Goal: Task Accomplishment & Management: Complete application form

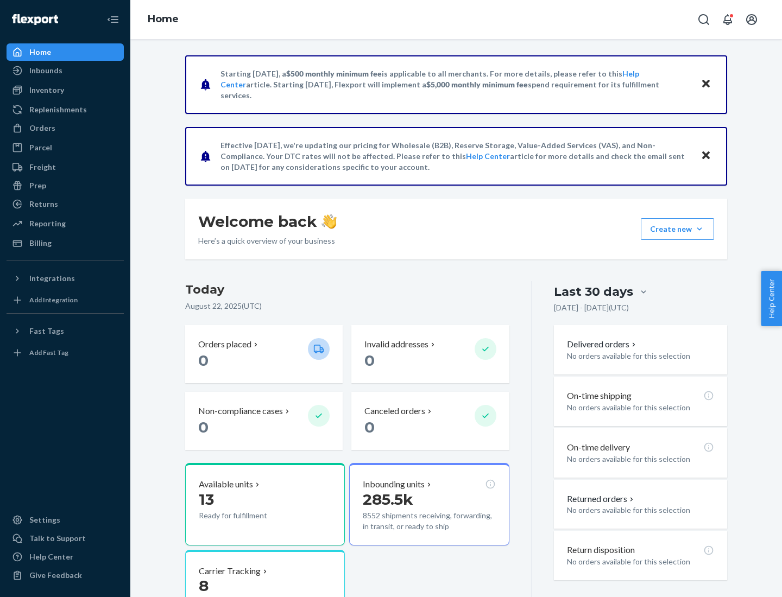
click at [699, 229] on button "Create new Create new inbound Create new order Create new product" at bounding box center [676, 229] width 73 height 22
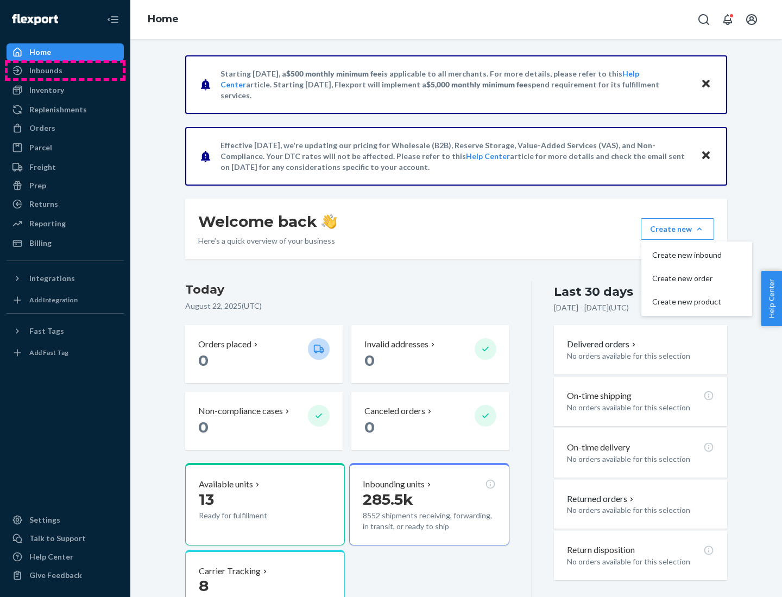
click at [65, 71] on div "Inbounds" at bounding box center [65, 70] width 115 height 15
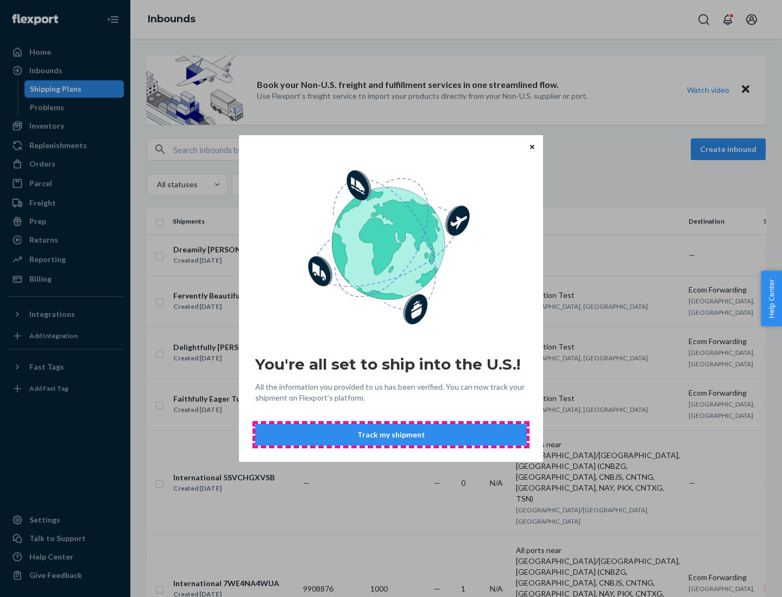
click at [391, 435] on button "Track my shipment" at bounding box center [390, 435] width 271 height 22
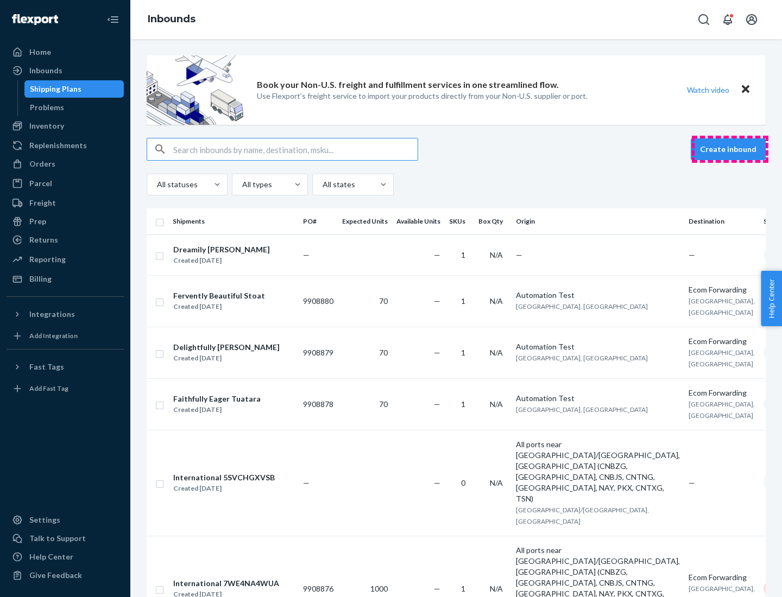
click at [730, 149] on button "Create inbound" at bounding box center [727, 149] width 75 height 22
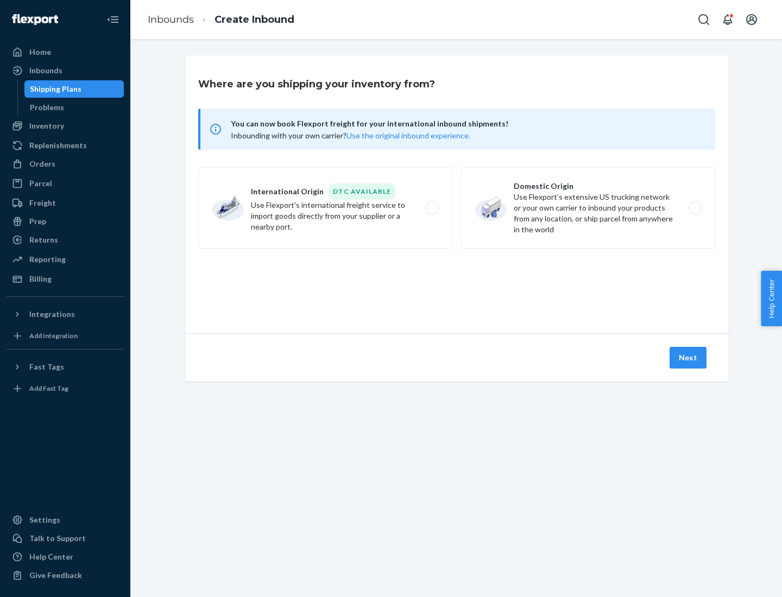
click at [325, 208] on label "International Origin DTC Available Use Flexport's international freight service…" at bounding box center [325, 207] width 254 height 81
click at [432, 208] on input "International Origin DTC Available Use Flexport's international freight service…" at bounding box center [435, 208] width 7 height 7
radio input "true"
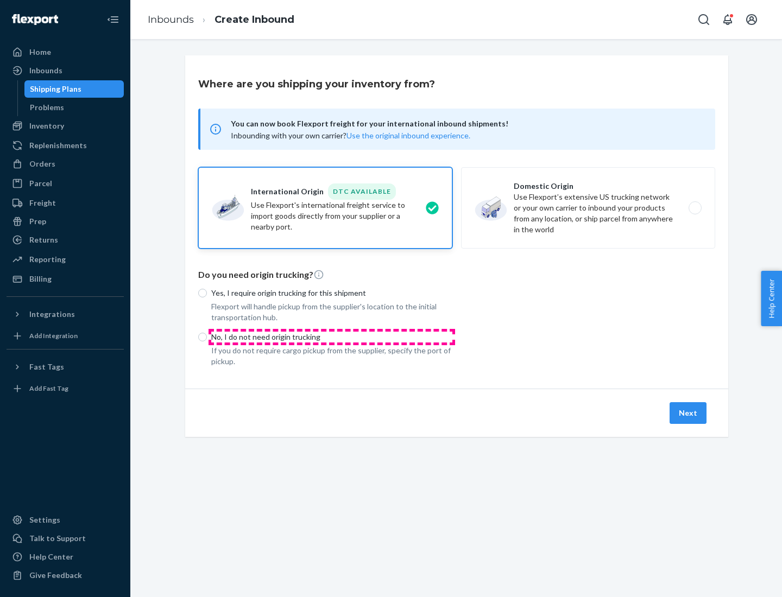
click at [332, 337] on p "No, I do not need origin trucking" at bounding box center [331, 337] width 241 height 11
click at [207, 337] on input "No, I do not need origin trucking" at bounding box center [202, 337] width 9 height 9
radio input "true"
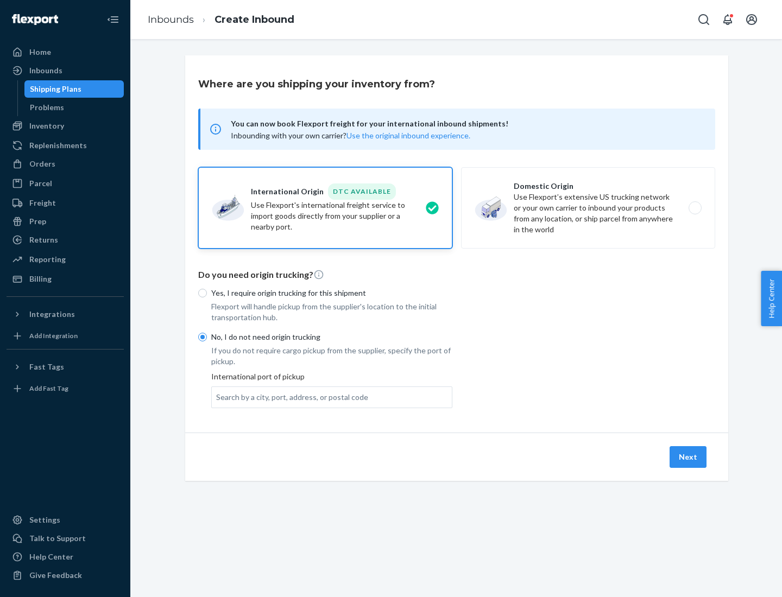
click at [289, 397] on div "Search by a city, port, address, or postal code" at bounding box center [292, 397] width 152 height 11
click at [217, 397] on input "Search by a city, port, address, or postal code" at bounding box center [216, 397] width 1 height 11
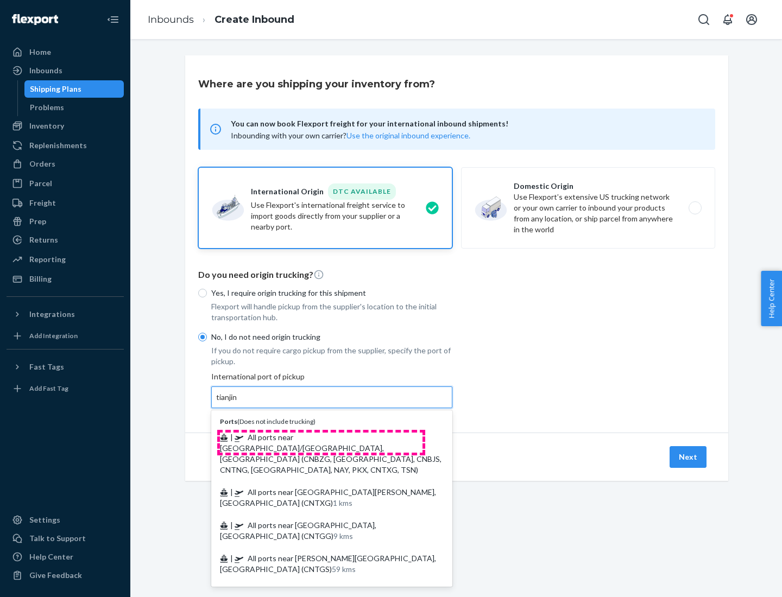
click at [321, 437] on span "| All ports near [GEOGRAPHIC_DATA]/[GEOGRAPHIC_DATA], [GEOGRAPHIC_DATA] (CNBZG,…" at bounding box center [330, 454] width 221 height 42
click at [238, 403] on input "tianjin" at bounding box center [227, 397] width 22 height 11
type input "All ports near [GEOGRAPHIC_DATA]/[GEOGRAPHIC_DATA], [GEOGRAPHIC_DATA] (CNBZG, […"
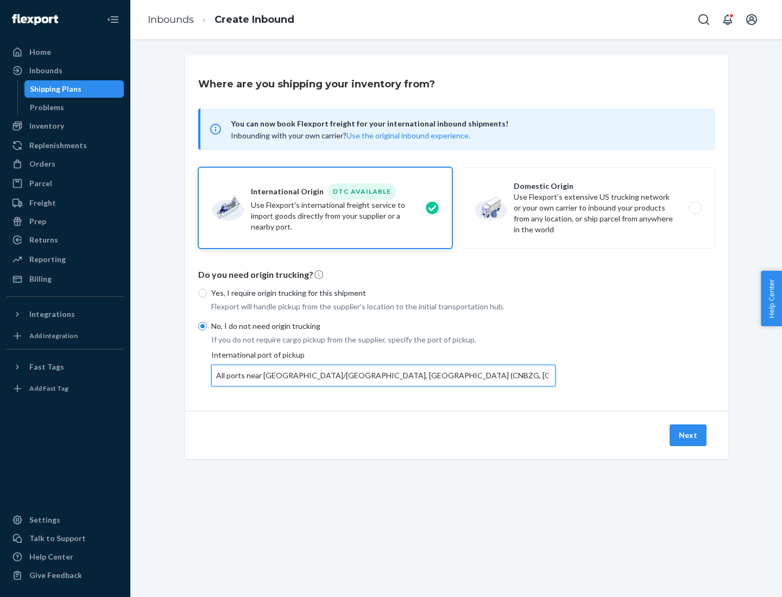
click at [688, 435] on button "Next" at bounding box center [687, 435] width 37 height 22
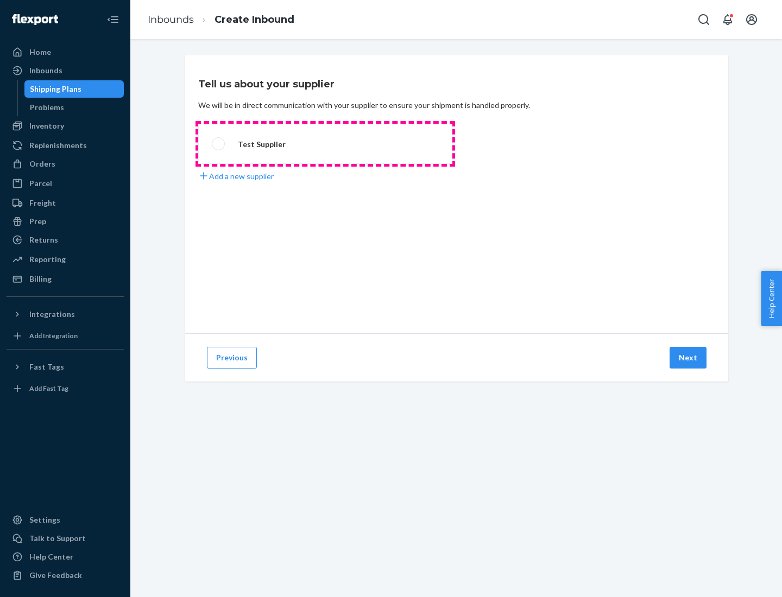
click at [325, 144] on label "Test Supplier" at bounding box center [325, 144] width 254 height 40
click at [219, 144] on input "Test Supplier" at bounding box center [215, 144] width 7 height 7
radio input "true"
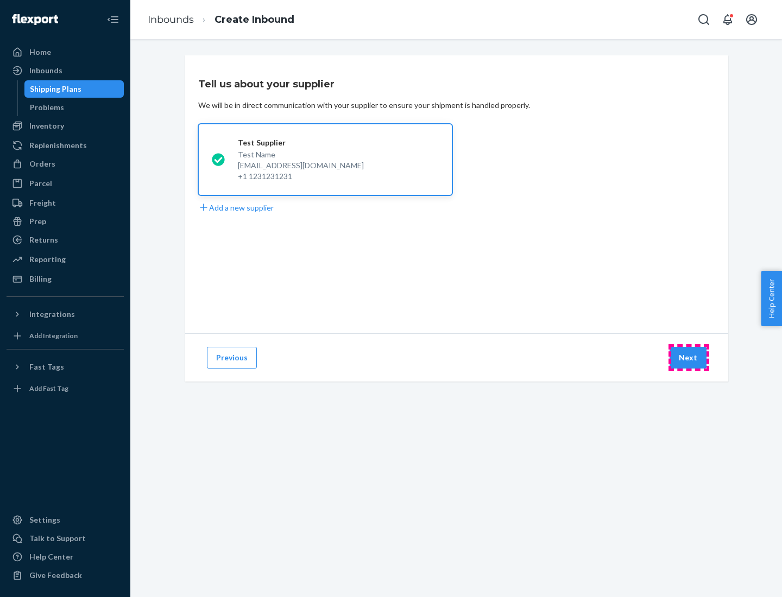
click at [688, 358] on button "Next" at bounding box center [687, 358] width 37 height 22
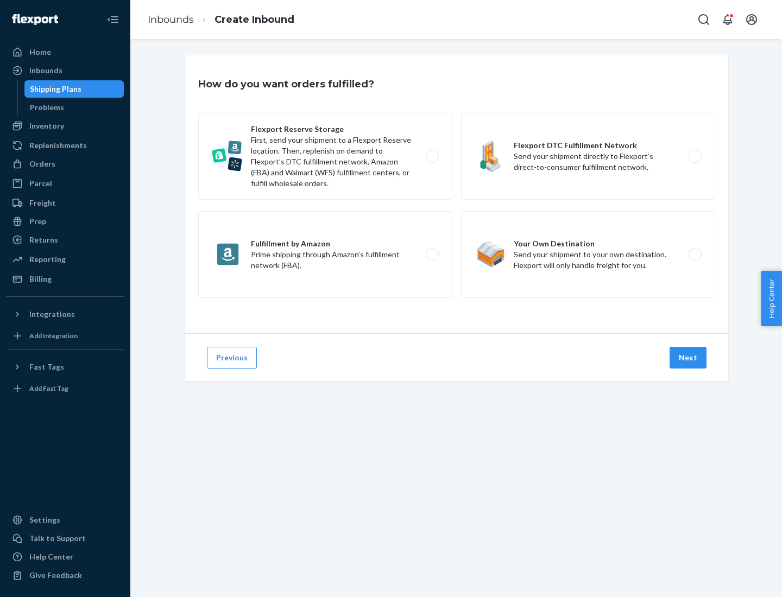
click at [325, 156] on label "Flexport Reserve Storage First, send your shipment to a Flexport Reserve locati…" at bounding box center [325, 156] width 254 height 87
click at [432, 156] on input "Flexport Reserve Storage First, send your shipment to a Flexport Reserve locati…" at bounding box center [435, 156] width 7 height 7
radio input "true"
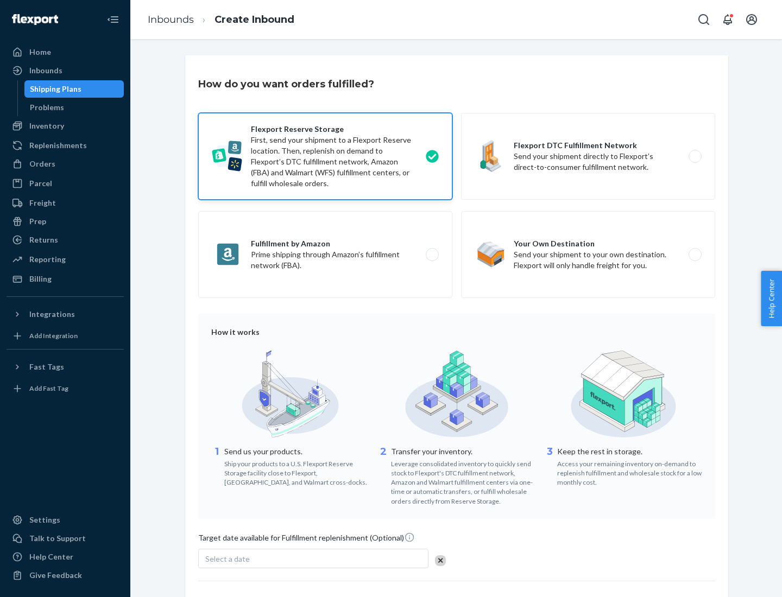
scroll to position [89, 0]
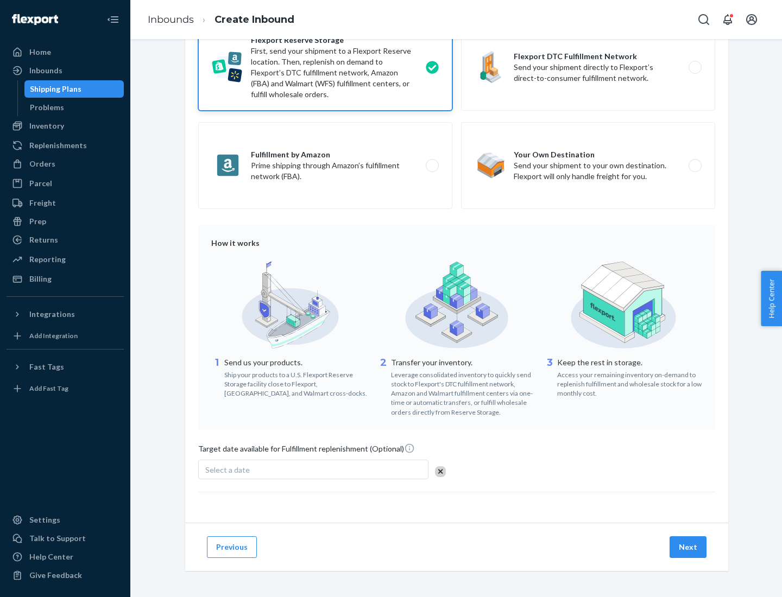
click at [688, 547] on button "Next" at bounding box center [687, 547] width 37 height 22
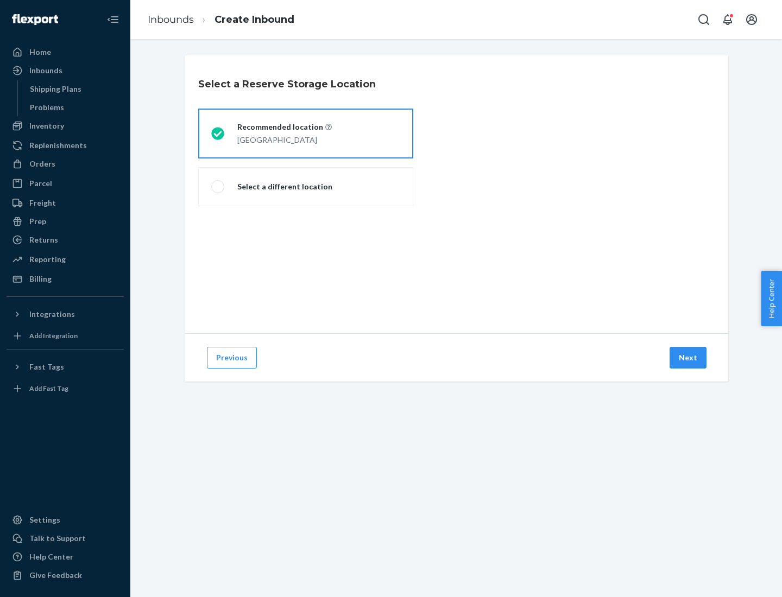
click at [306, 134] on div "[GEOGRAPHIC_DATA]" at bounding box center [284, 138] width 94 height 13
click at [218, 134] on input "Recommended location [GEOGRAPHIC_DATA]" at bounding box center [214, 133] width 7 height 7
click at [688, 358] on button "Next" at bounding box center [687, 358] width 37 height 22
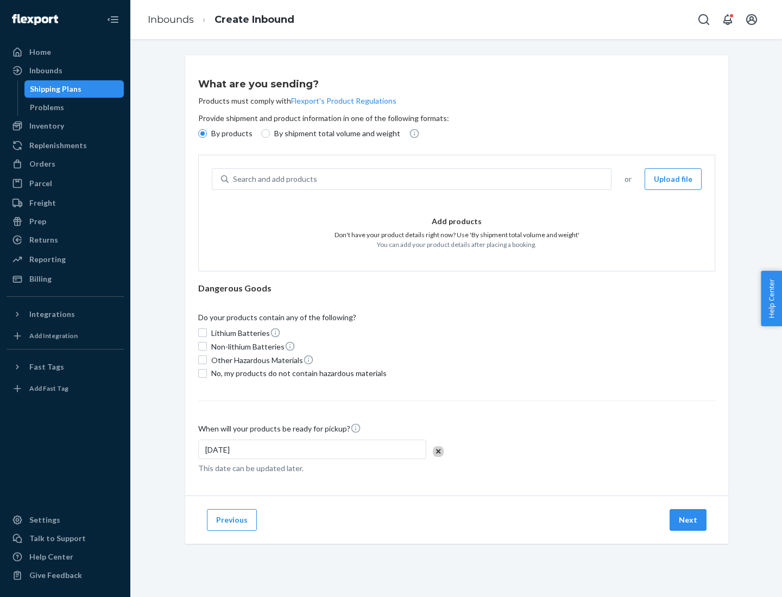
click at [420, 179] on div "Search and add products" at bounding box center [420, 179] width 382 height 20
click at [234, 179] on input "Search and add products" at bounding box center [233, 179] width 1 height 11
click at [264, 134] on input "By shipment total volume and weight" at bounding box center [265, 133] width 9 height 9
radio input "true"
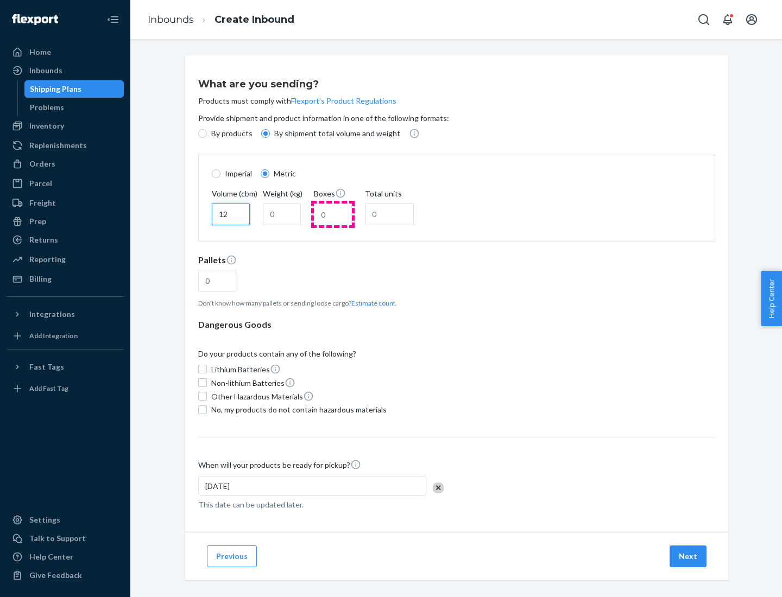
type input "12"
type input "22"
type input "222"
type input "121"
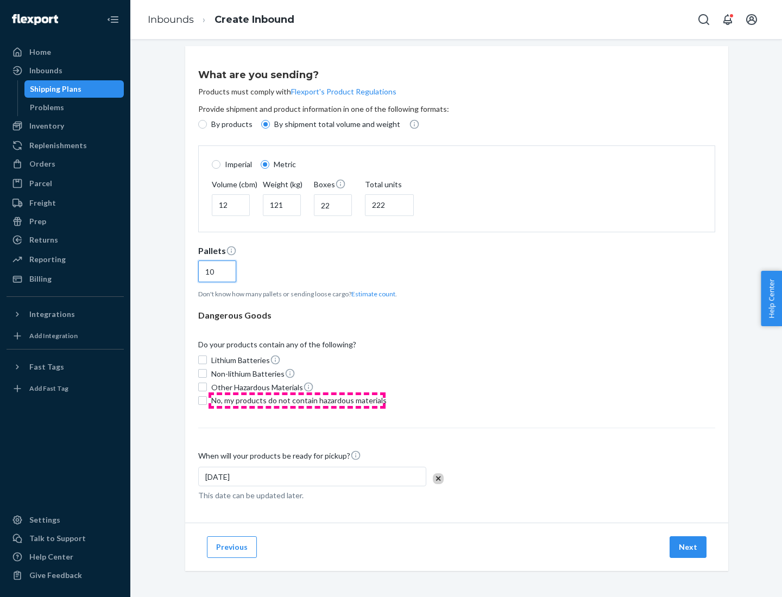
type input "10"
click at [297, 400] on span "No, my products do not contain hazardous materials" at bounding box center [298, 400] width 175 height 11
click at [207, 400] on input "No, my products do not contain hazardous materials" at bounding box center [202, 400] width 9 height 9
checkbox input "true"
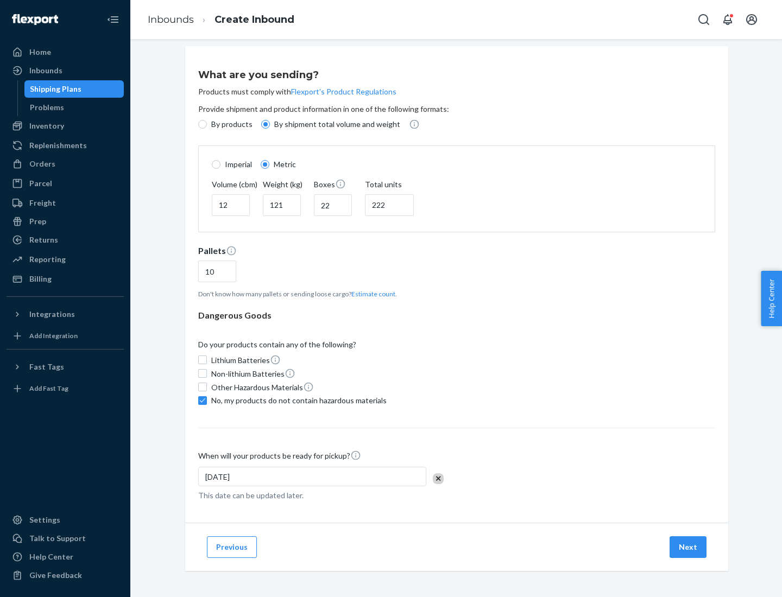
click at [688, 547] on button "Next" at bounding box center [687, 547] width 37 height 22
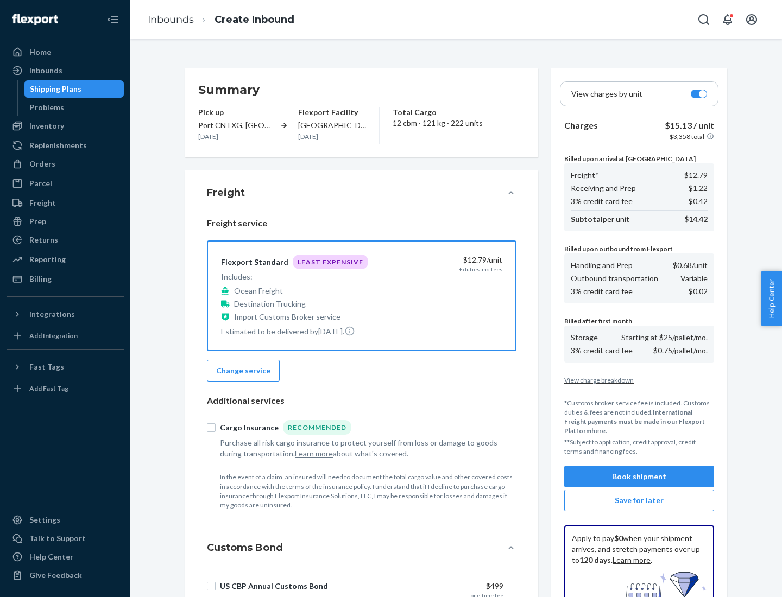
scroll to position [158, 0]
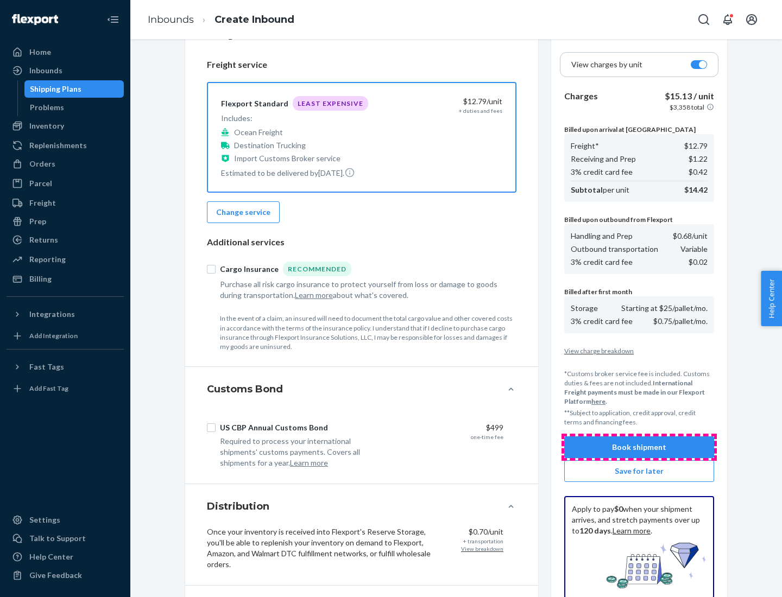
click at [639, 447] on button "Book shipment" at bounding box center [639, 447] width 150 height 22
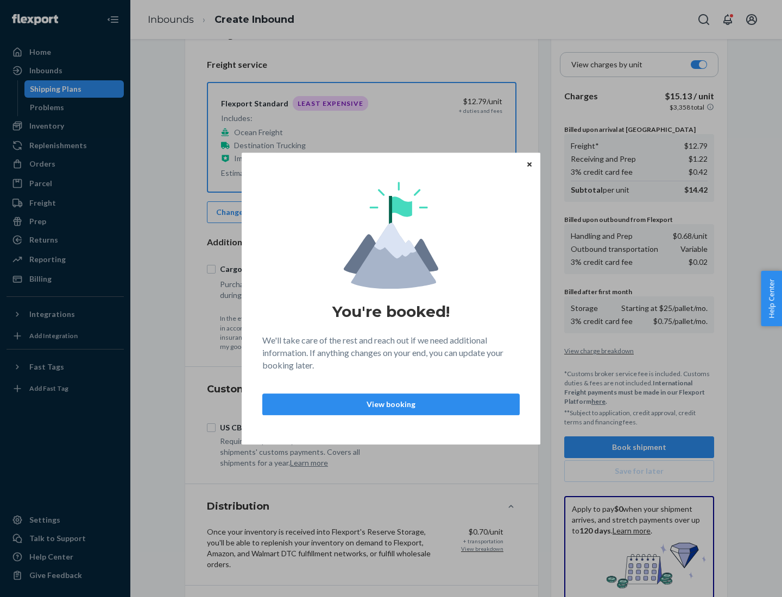
click at [391, 404] on p "View booking" at bounding box center [390, 404] width 239 height 11
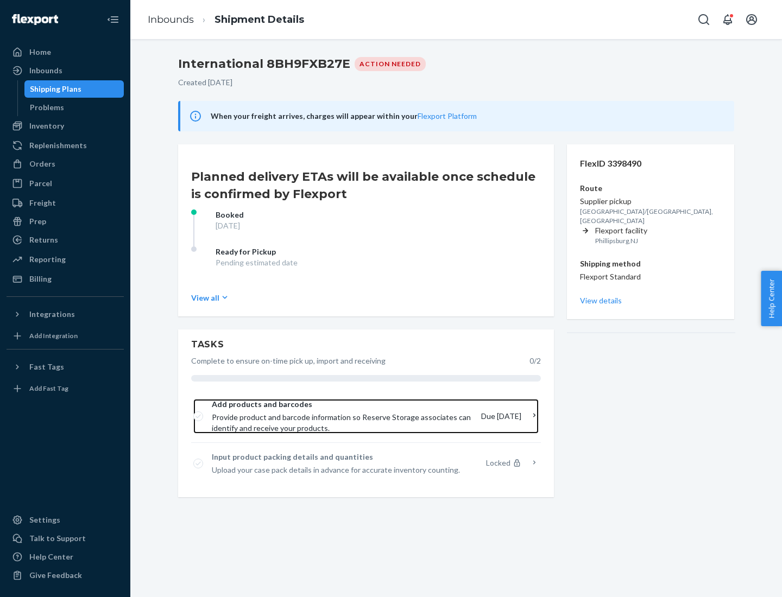
click at [342, 416] on span "Provide product and barcode information so Reserve Storage associates can ident…" at bounding box center [342, 423] width 261 height 22
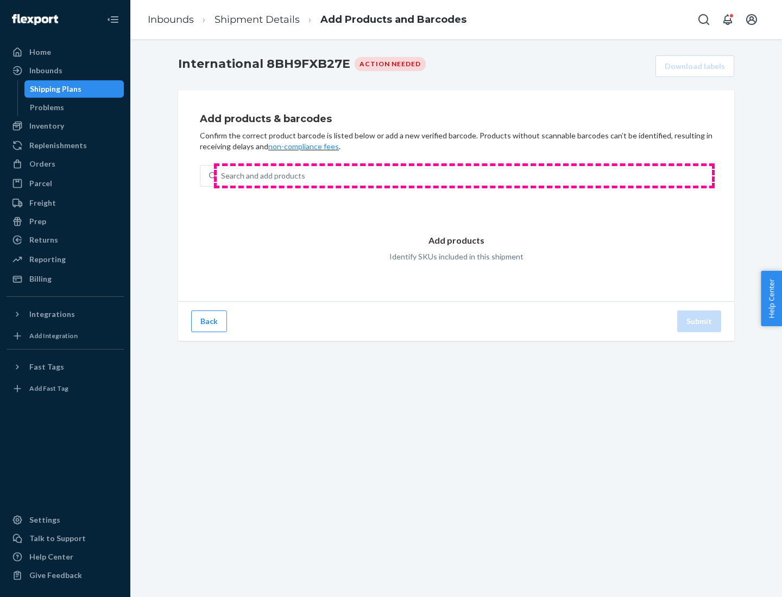
click at [464, 176] on div "Search and add products" at bounding box center [464, 176] width 495 height 20
click at [222, 176] on input "Search and add products" at bounding box center [221, 175] width 1 height 11
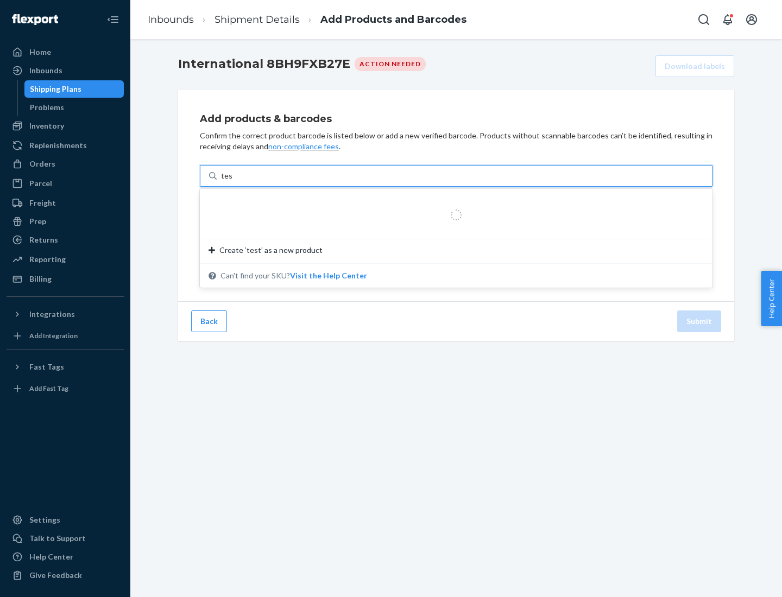
type input "test"
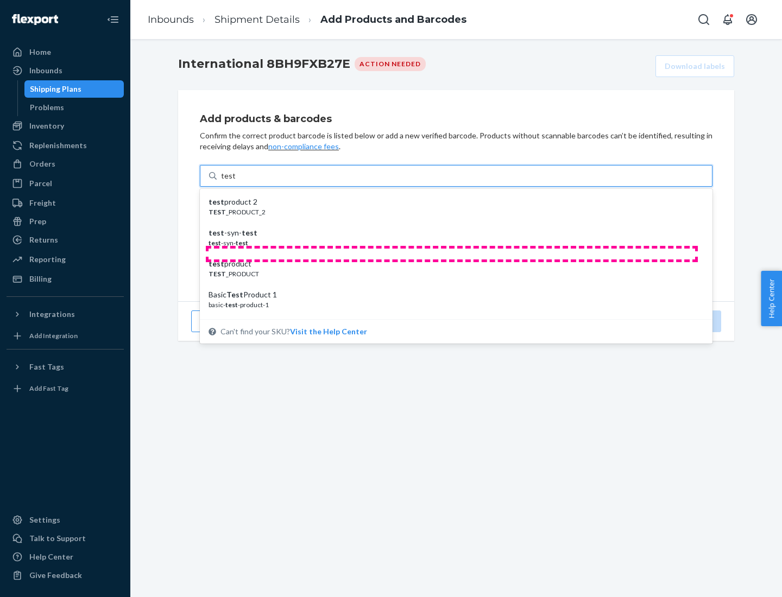
scroll to position [41, 0]
click at [452, 254] on div "Basic Test Product 1" at bounding box center [451, 254] width 486 height 11
click at [235, 181] on input "test" at bounding box center [228, 175] width 14 height 11
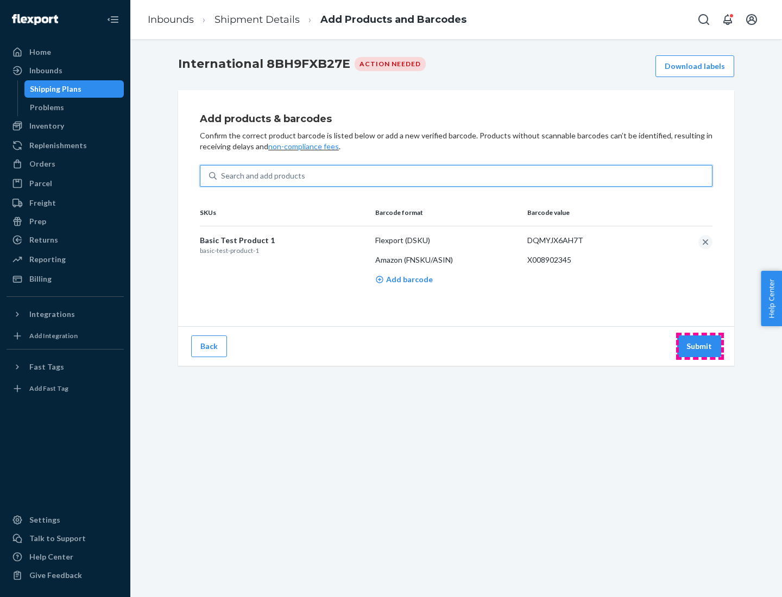
click at [699, 346] on button "Submit" at bounding box center [699, 346] width 44 height 22
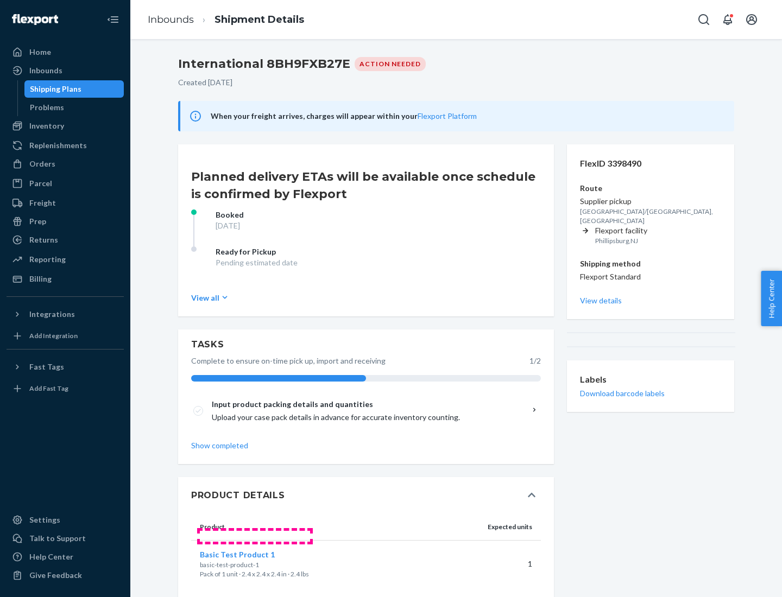
scroll to position [18, 0]
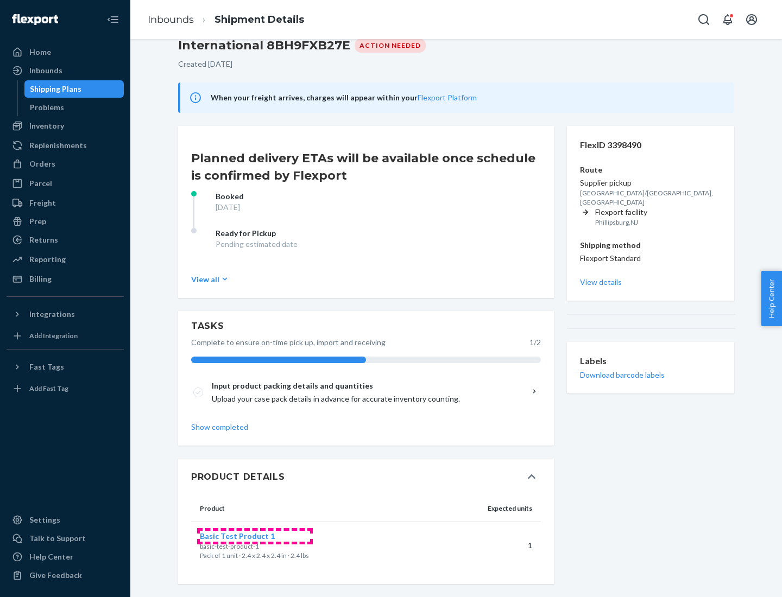
click at [255, 536] on span "Basic Test Product 1" at bounding box center [237, 535] width 75 height 9
